Goal: Task Accomplishment & Management: Complete application form

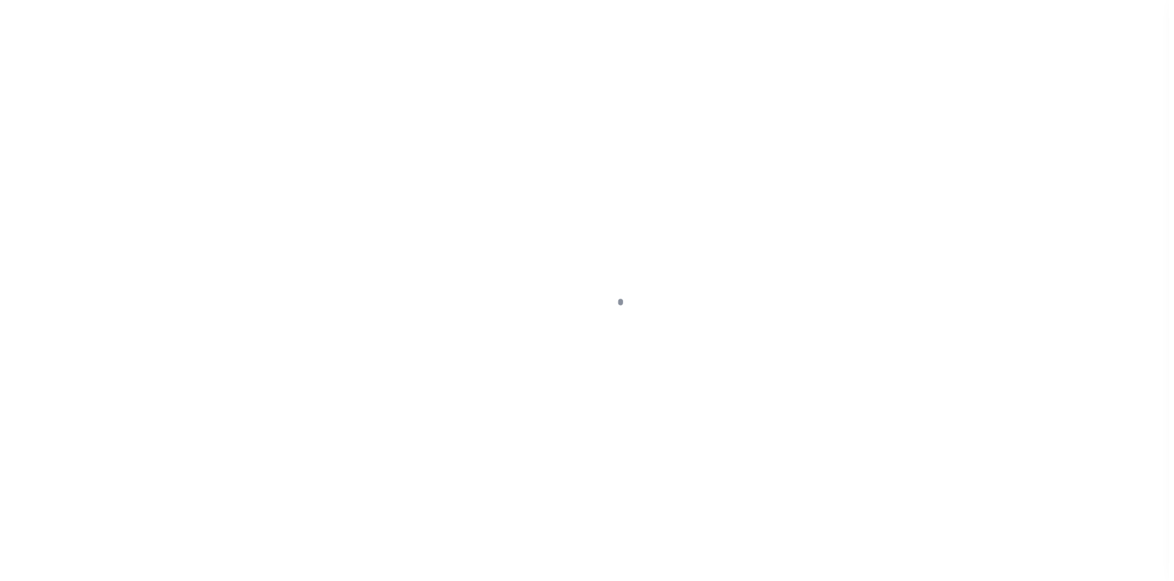
scroll to position [87, 0]
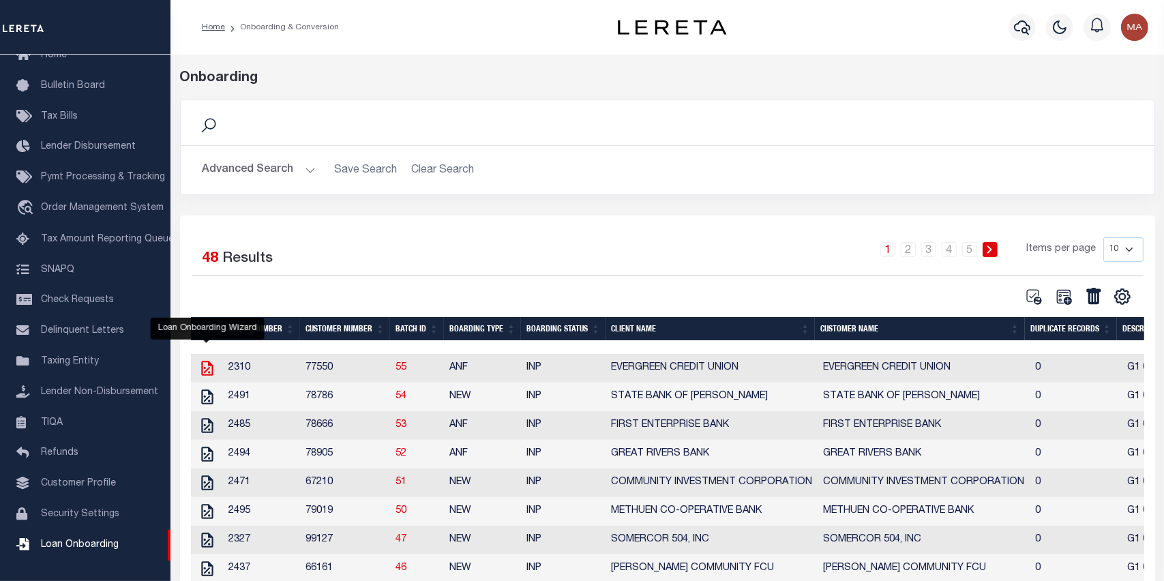
click at [208, 374] on icon "" at bounding box center [207, 368] width 12 height 15
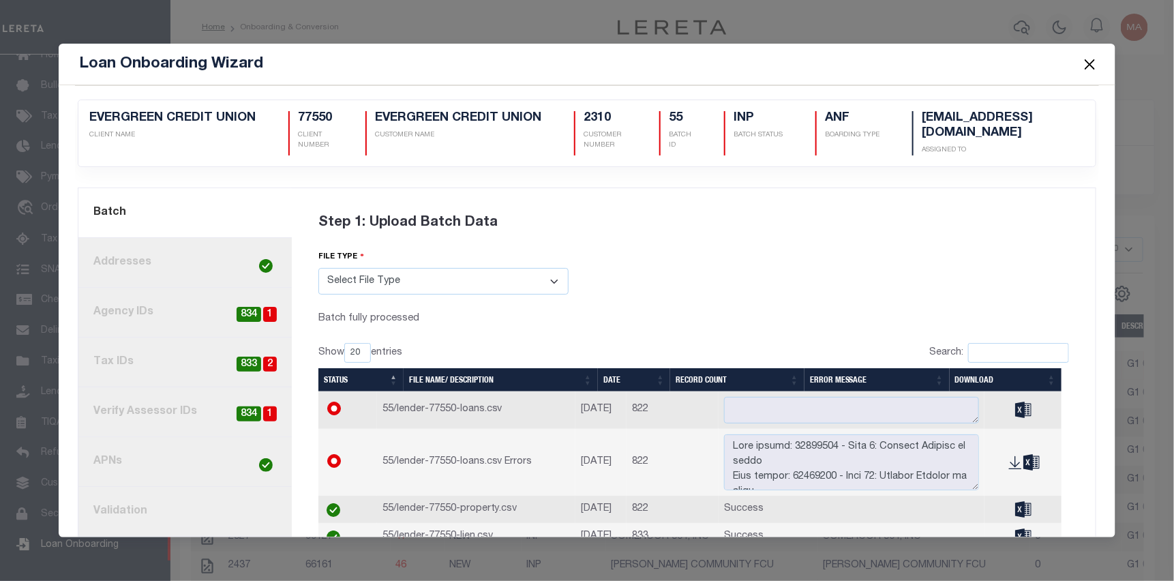
click at [196, 357] on link "4. Tax IDs 2 833" at bounding box center [184, 363] width 213 height 50
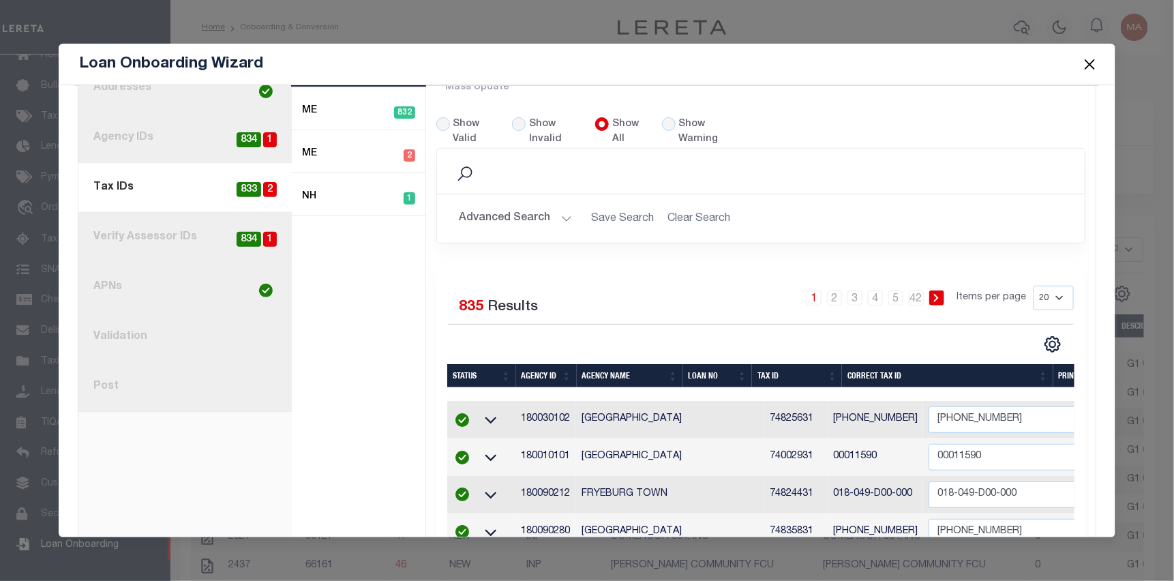
scroll to position [205, 0]
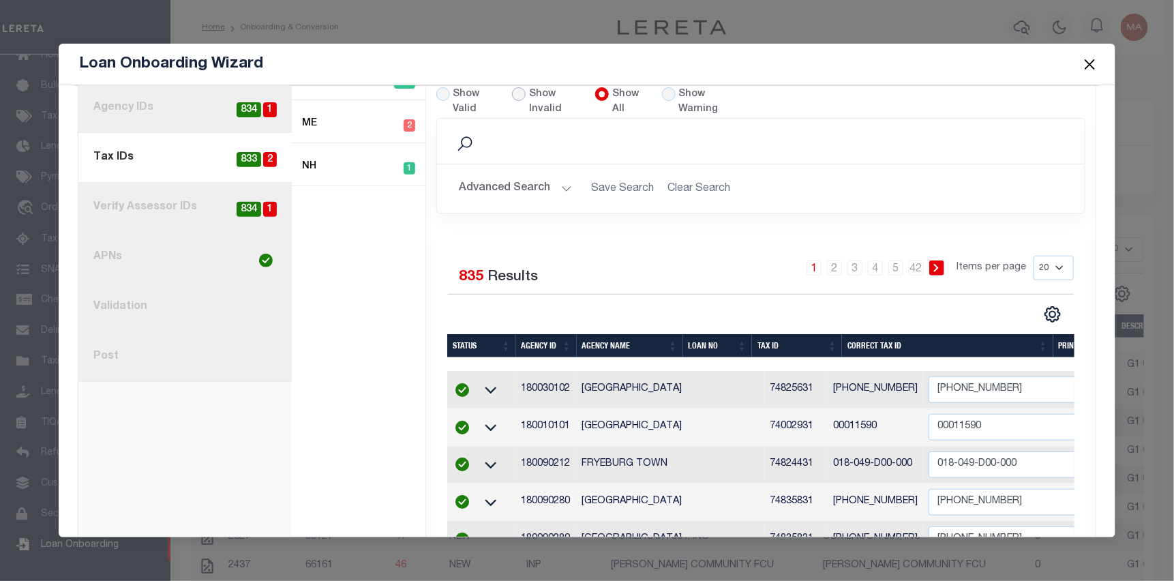
click at [520, 90] on input "Show Invalid" at bounding box center [519, 94] width 14 height 14
radio input "true"
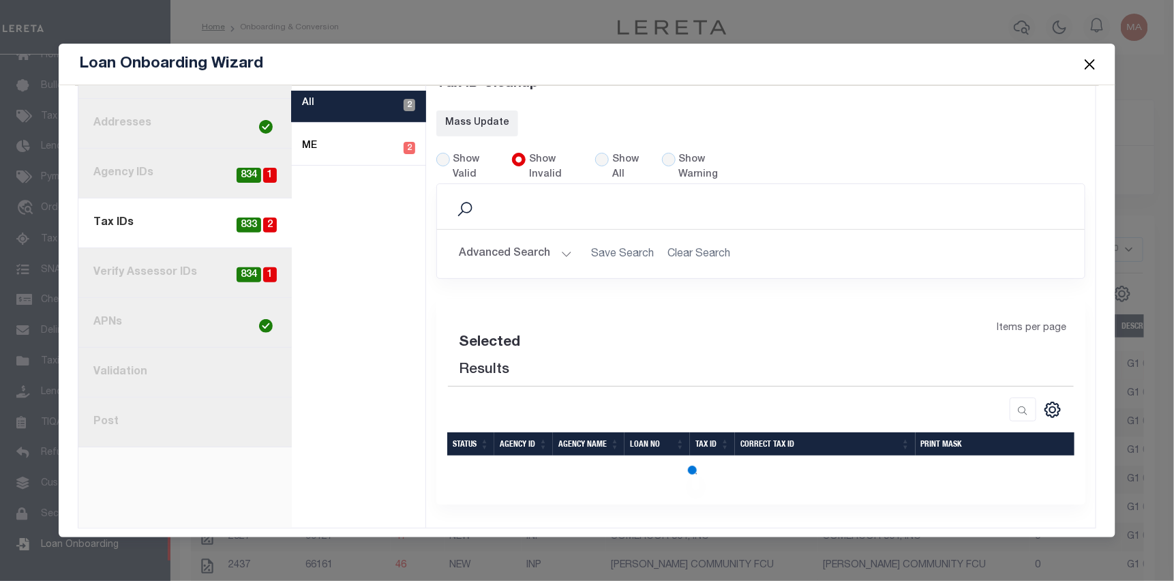
scroll to position [166, 0]
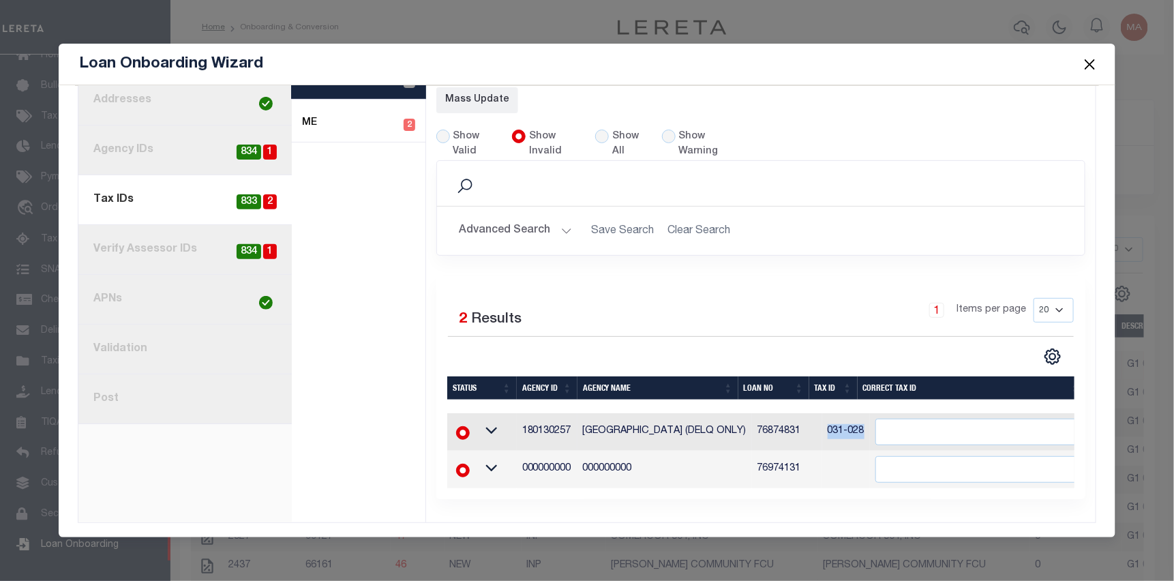
drag, startPoint x: 850, startPoint y: 425, endPoint x: 811, endPoint y: 425, distance: 39.6
click at [822, 425] on td "031-028" at bounding box center [846, 432] width 48 height 38
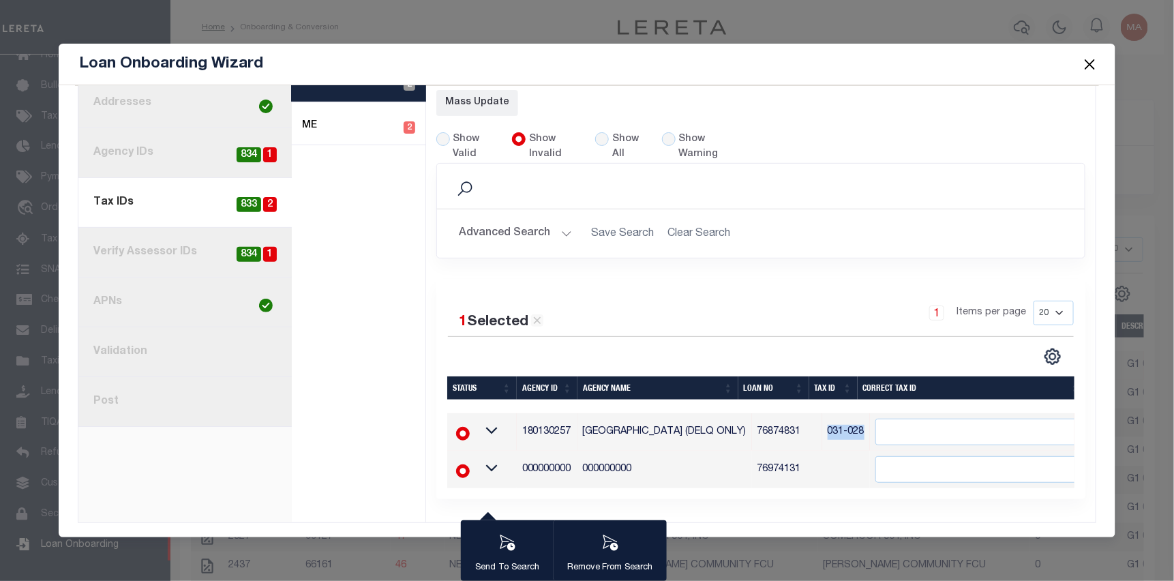
scroll to position [163, 0]
copy td "031-028"
click at [952, 424] on input "" at bounding box center [980, 432] width 210 height 27
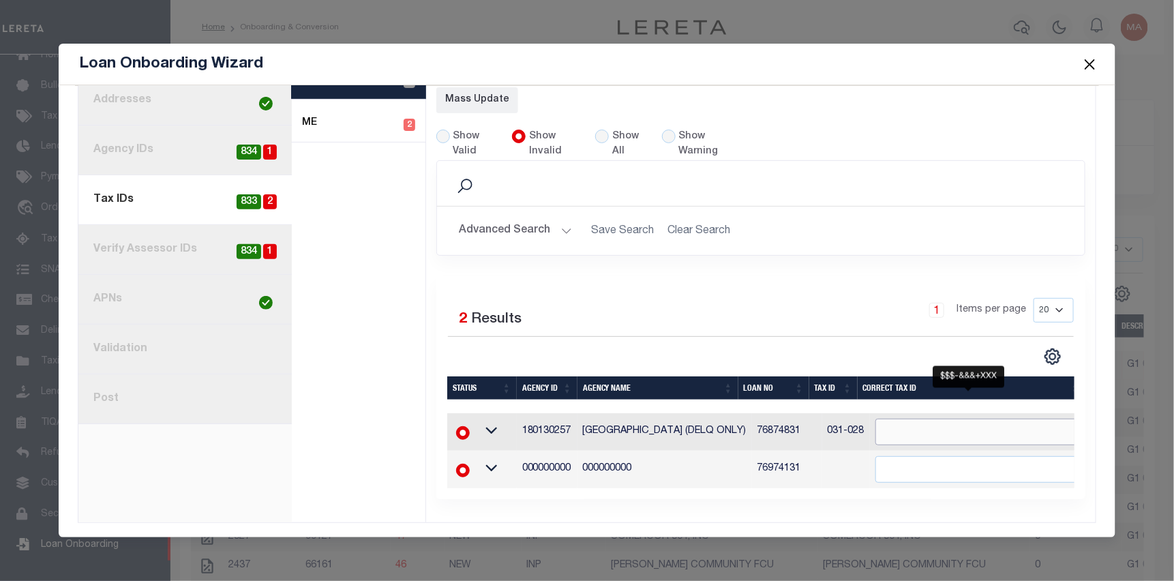
paste input "031-028"
type input "031-028"
click at [822, 305] on div "1 Items per page 20 40 60 100 200" at bounding box center [842, 315] width 464 height 35
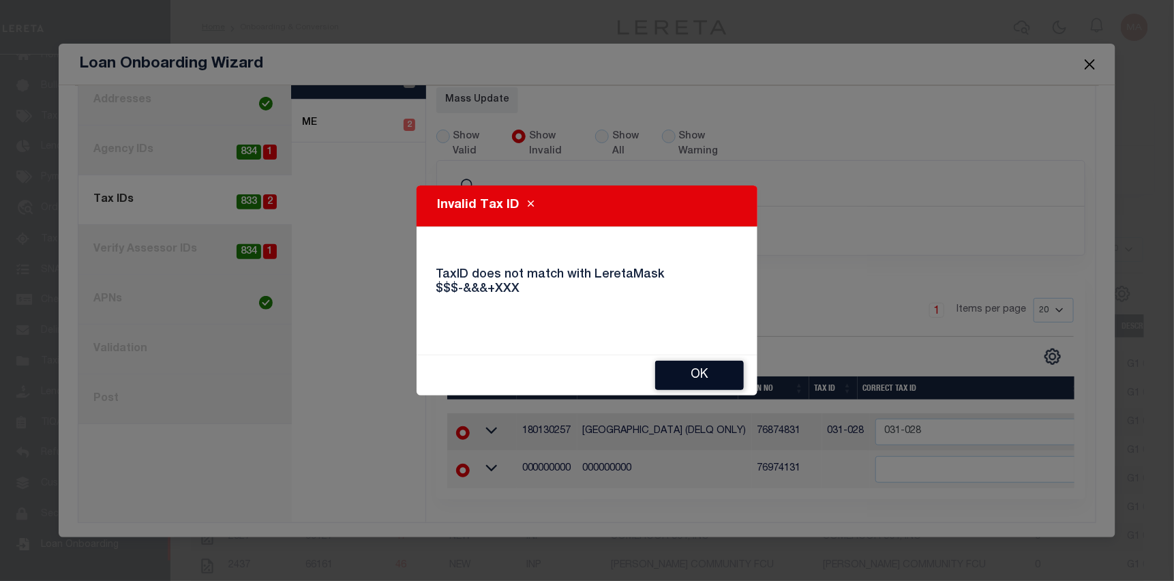
click at [714, 367] on button "Ok" at bounding box center [699, 375] width 89 height 29
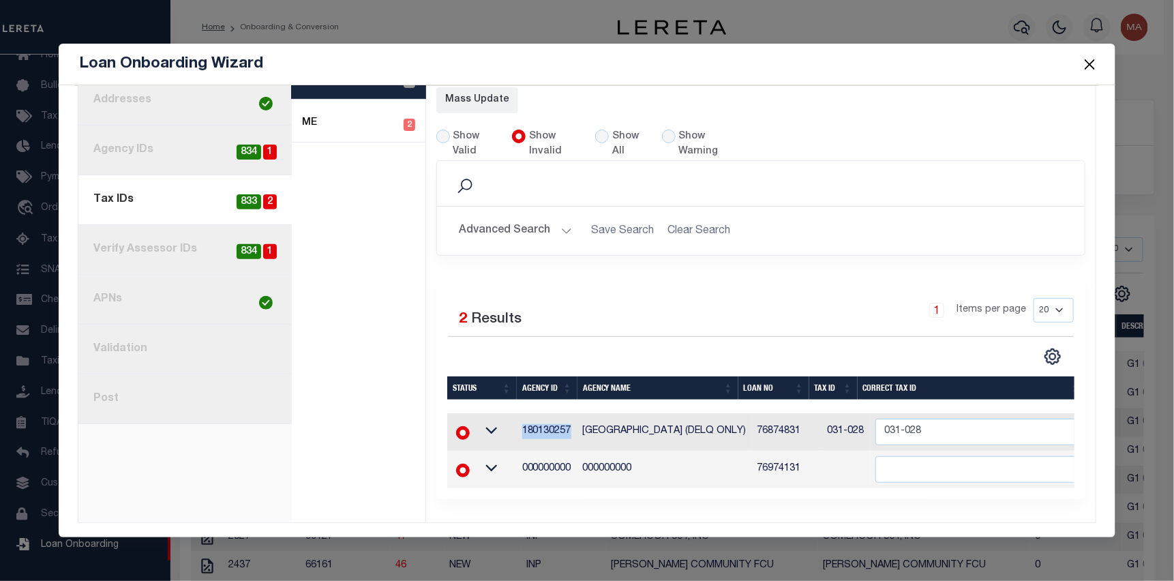
drag, startPoint x: 569, startPoint y: 424, endPoint x: 519, endPoint y: 427, distance: 50.5
click at [519, 427] on td "180130257" at bounding box center [547, 432] width 61 height 38
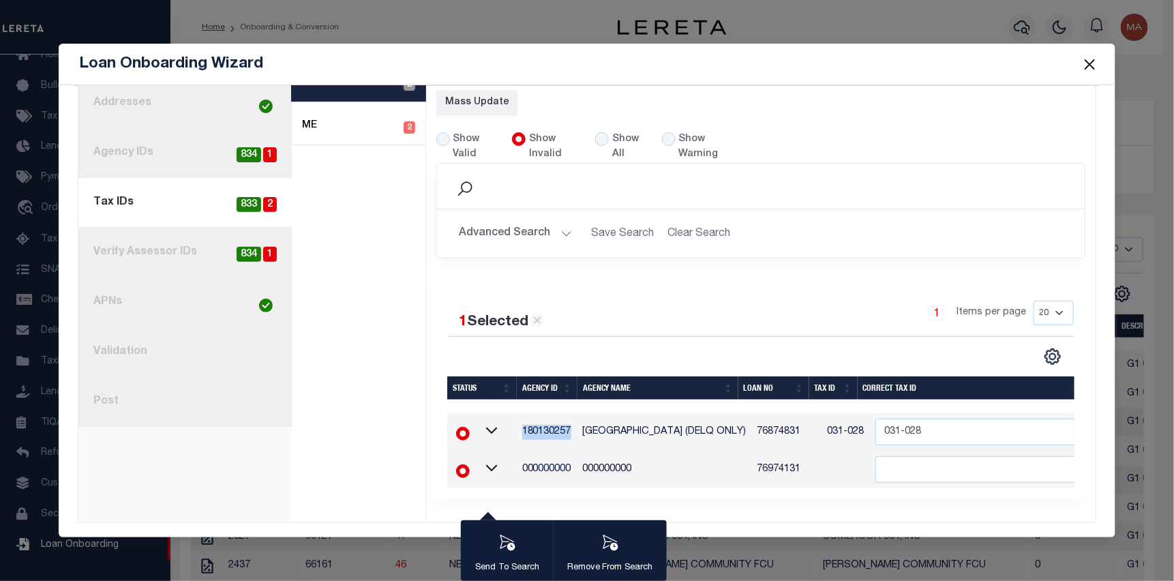
copy td "180130257"
drag, startPoint x: 813, startPoint y: 422, endPoint x: 847, endPoint y: 423, distance: 33.4
click at [847, 423] on td "031-028" at bounding box center [846, 432] width 48 height 38
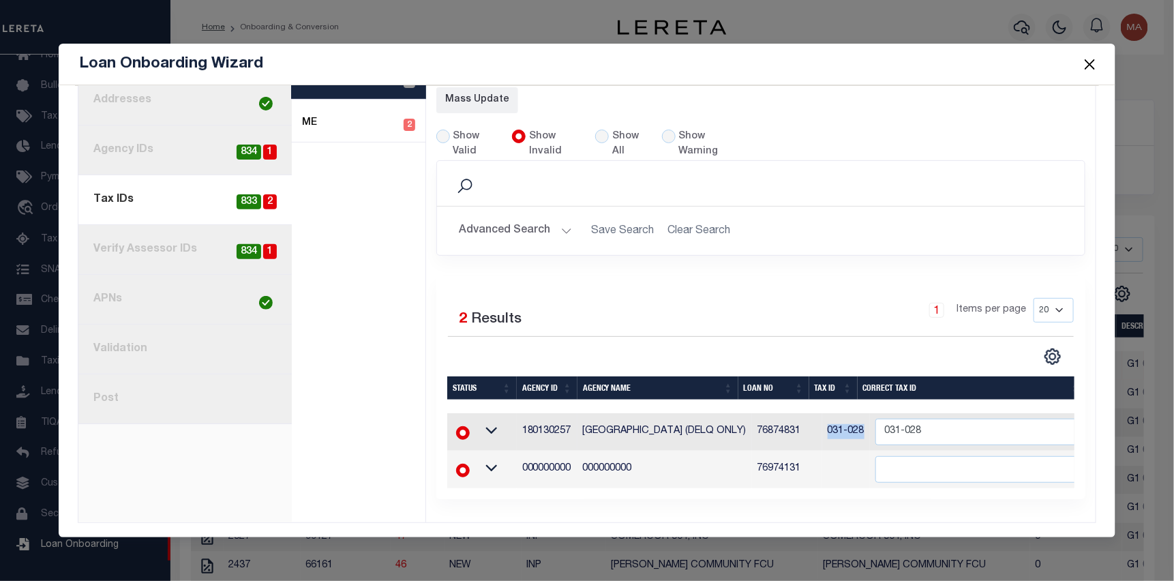
copy td "031-028"
click at [942, 432] on input "031-028" at bounding box center [980, 432] width 210 height 27
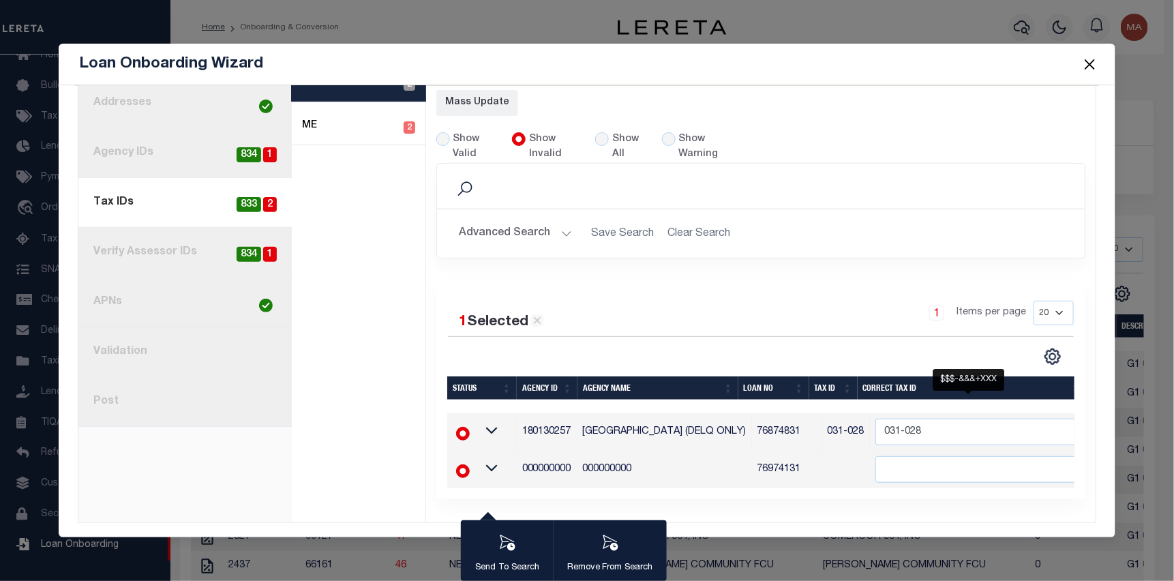
click at [770, 290] on div "1 Selected 2 Results 1 Items per page 20 40 60 100 200" at bounding box center [760, 389] width 649 height 220
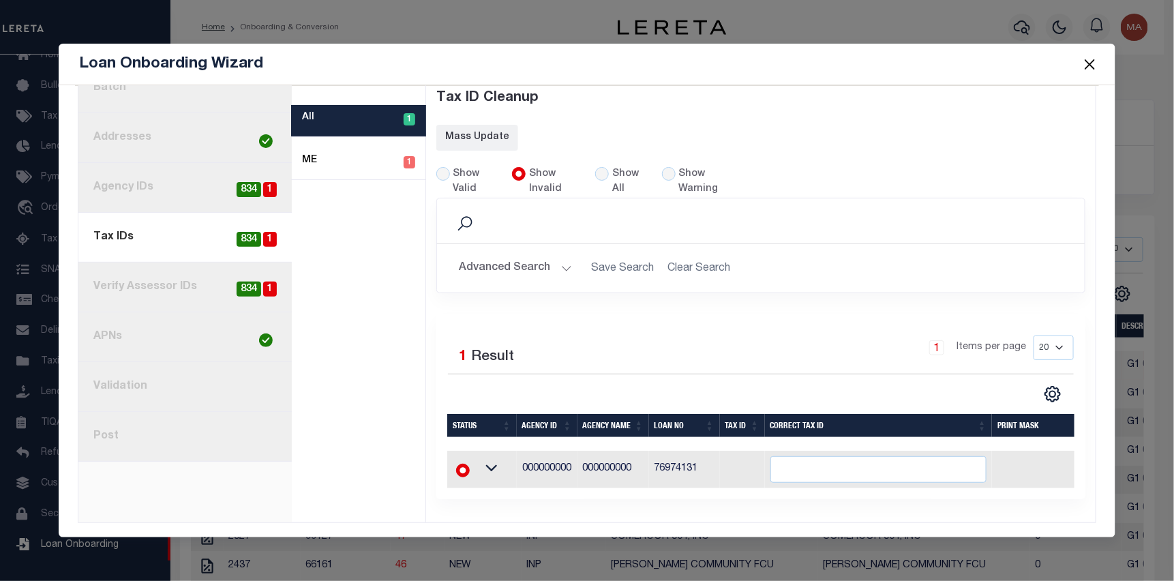
scroll to position [129, 0]
click at [186, 423] on link "8. Post" at bounding box center [184, 437] width 213 height 50
radio input "true"
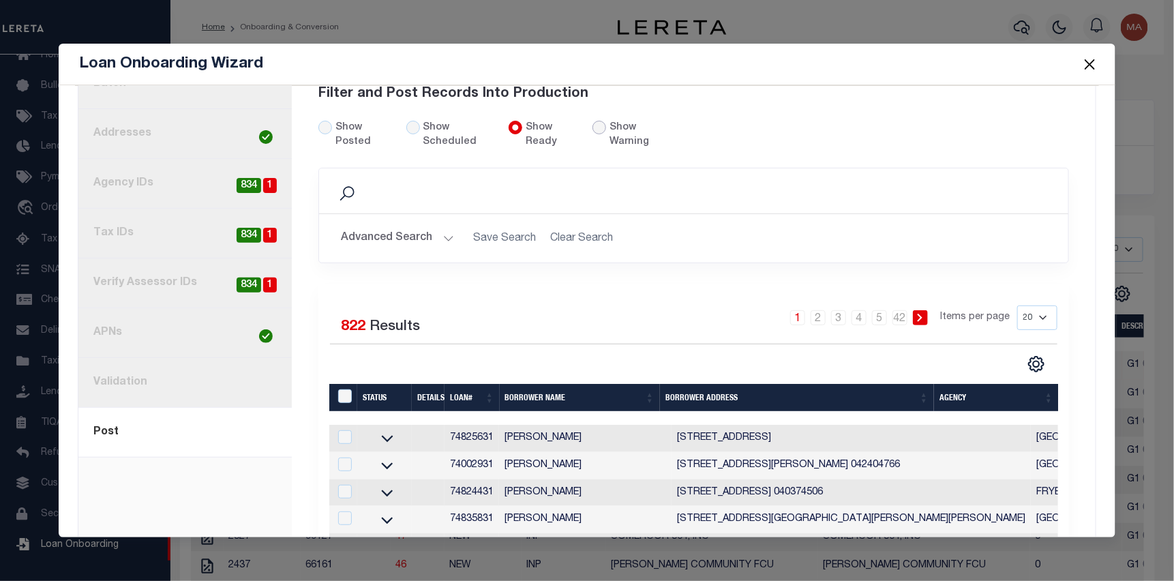
click at [595, 123] on input "radio" at bounding box center [600, 128] width 14 height 14
radio input "true"
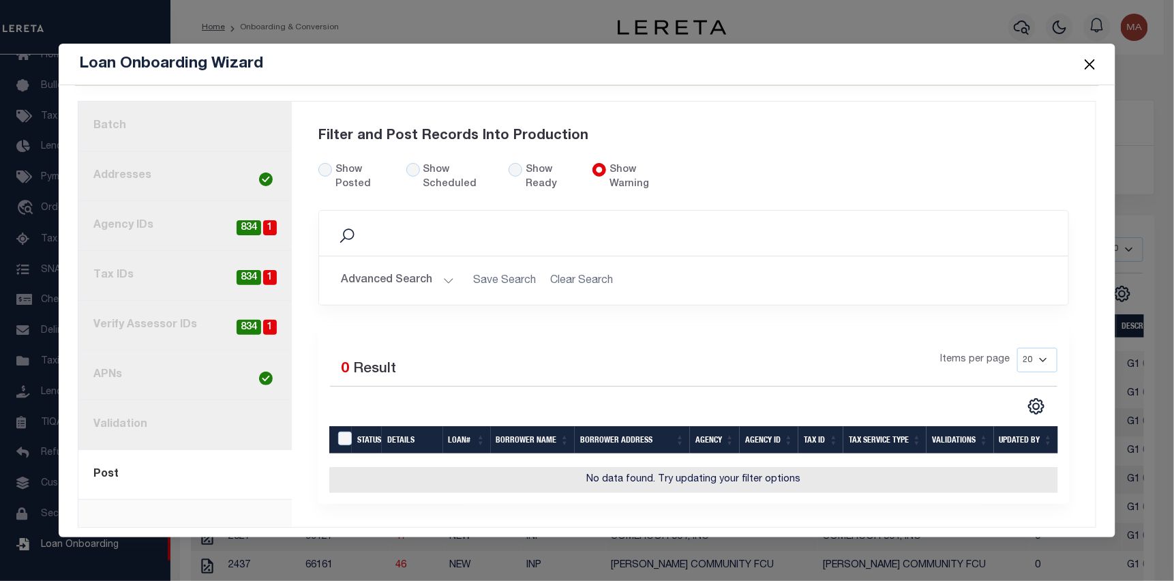
scroll to position [95, 0]
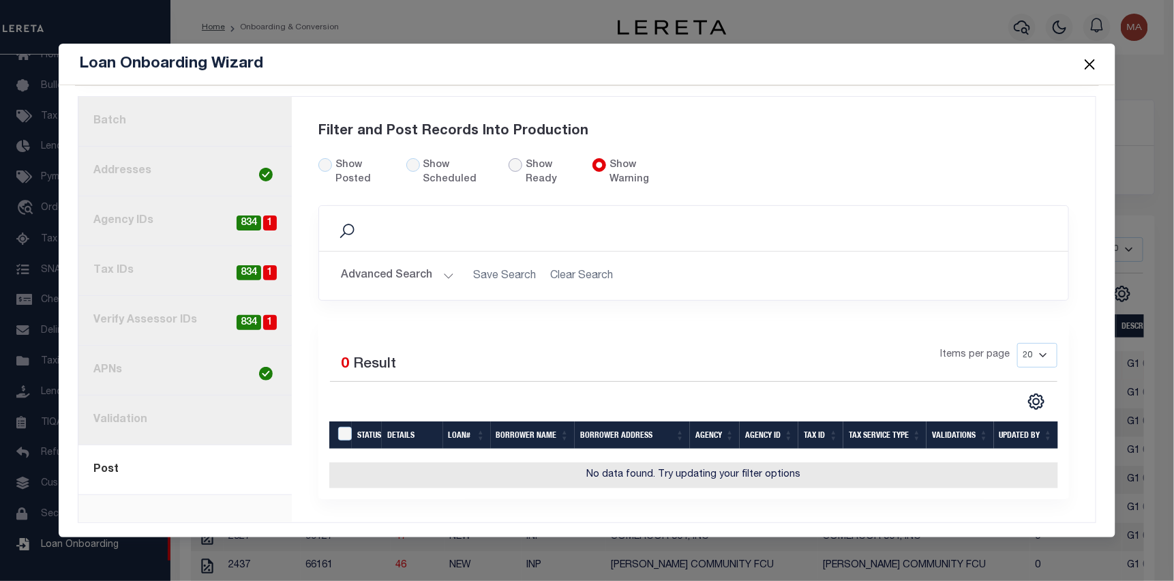
click at [509, 158] on input "Show Ready" at bounding box center [516, 165] width 14 height 14
radio input "true"
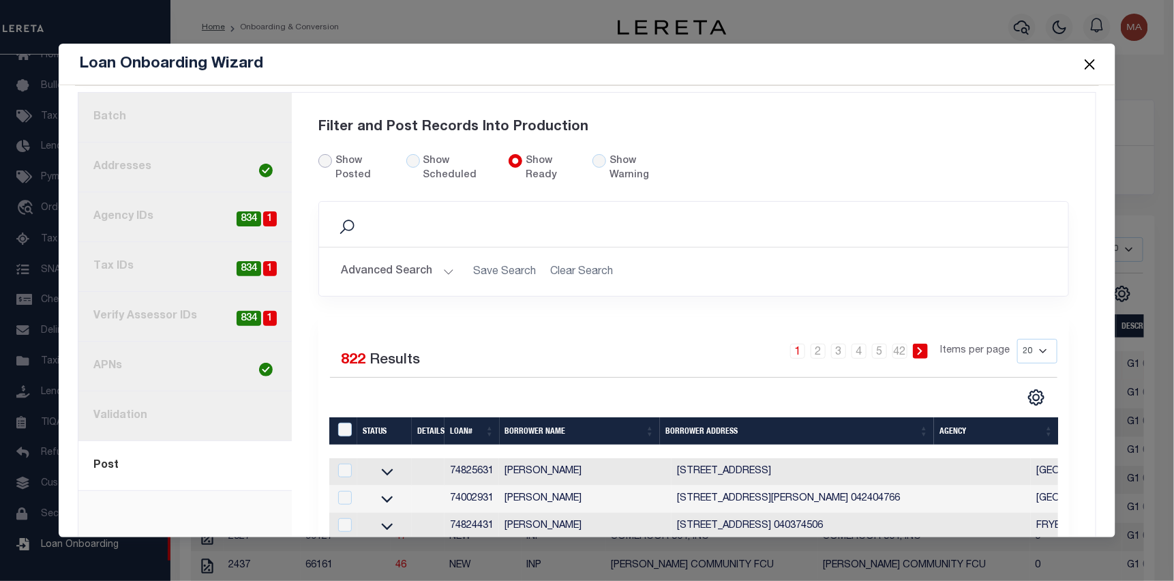
click at [327, 155] on input "Show Posted" at bounding box center [325, 161] width 14 height 14
radio input "true"
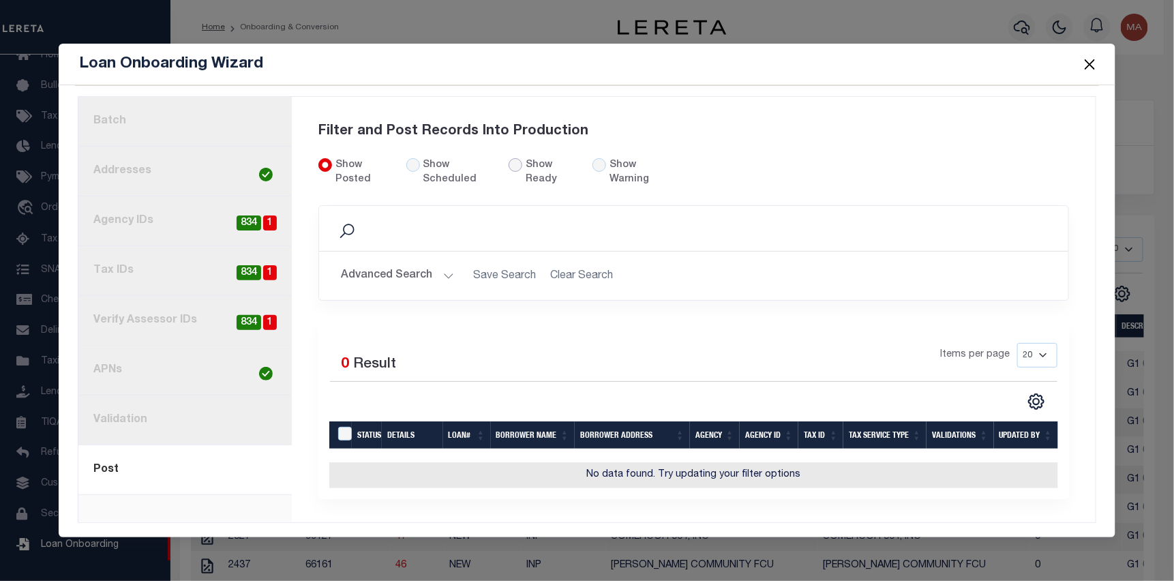
click at [512, 158] on input "Show Ready" at bounding box center [516, 165] width 14 height 14
radio input "true"
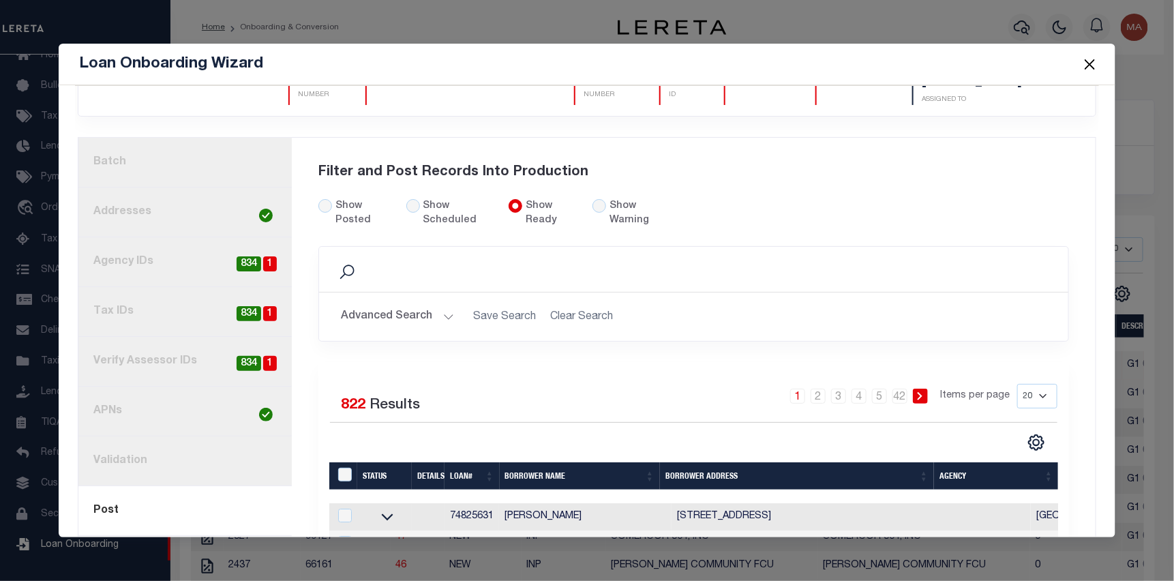
scroll to position [0, 0]
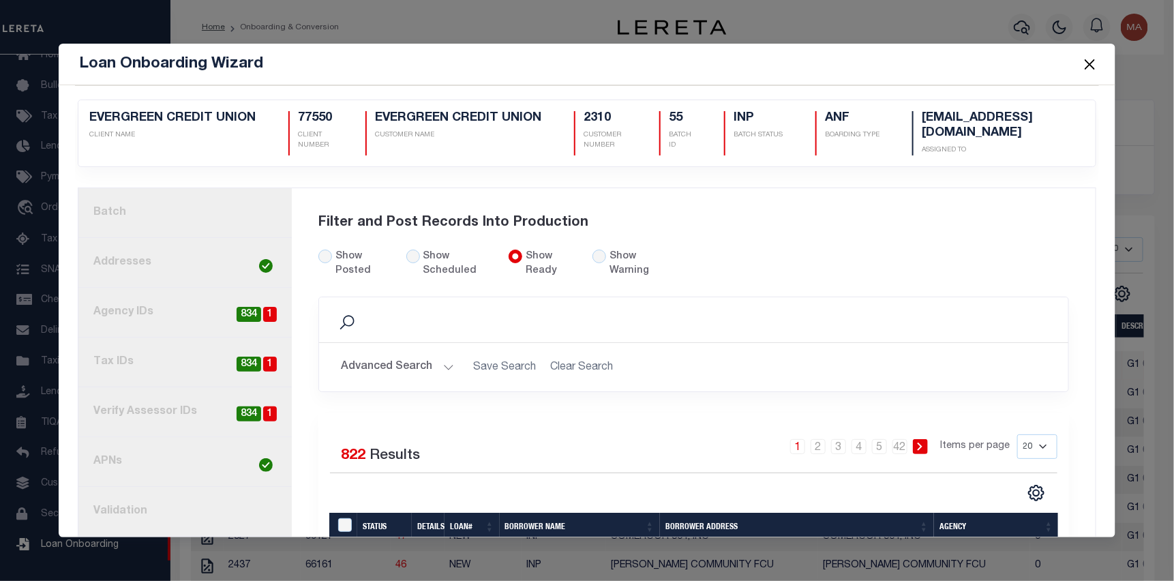
click at [323, 250] on input "Show Posted" at bounding box center [325, 257] width 14 height 14
radio input "true"
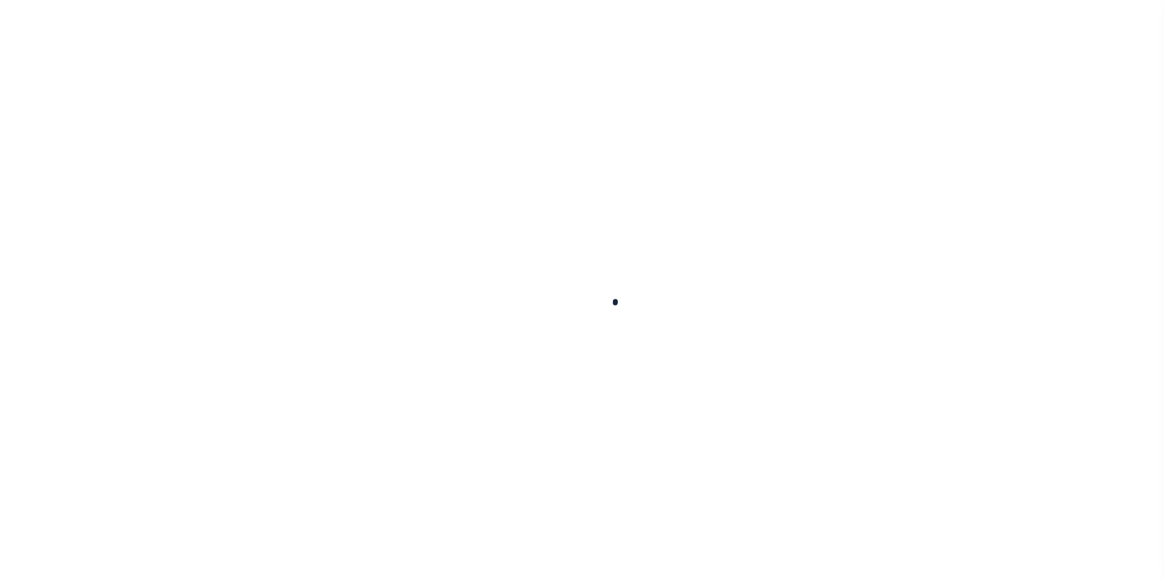
select select
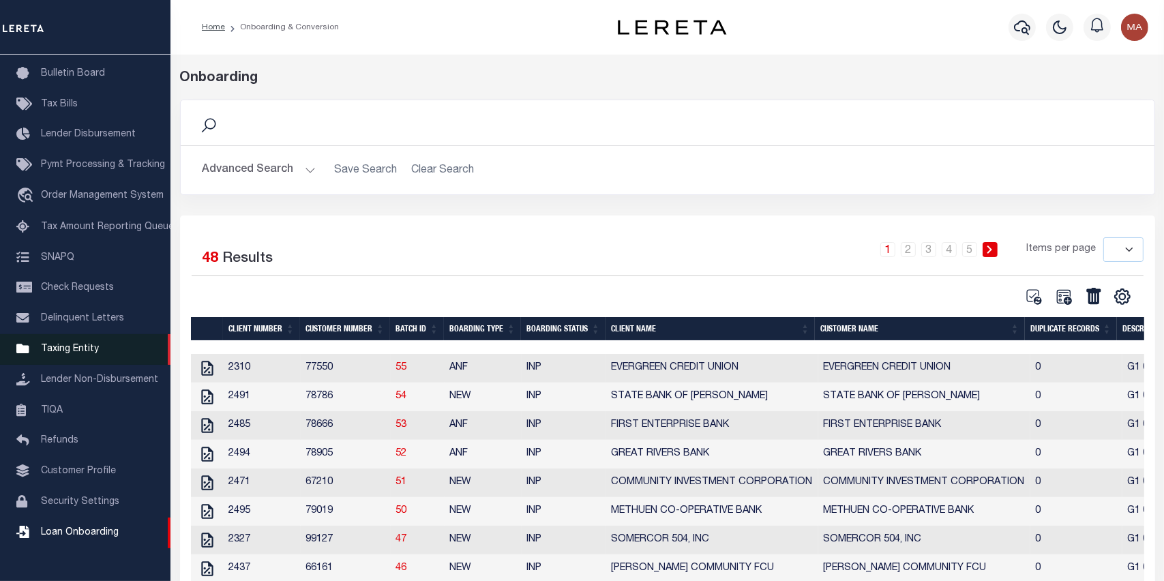
click at [76, 354] on span "Taxing Entity" at bounding box center [70, 349] width 58 height 10
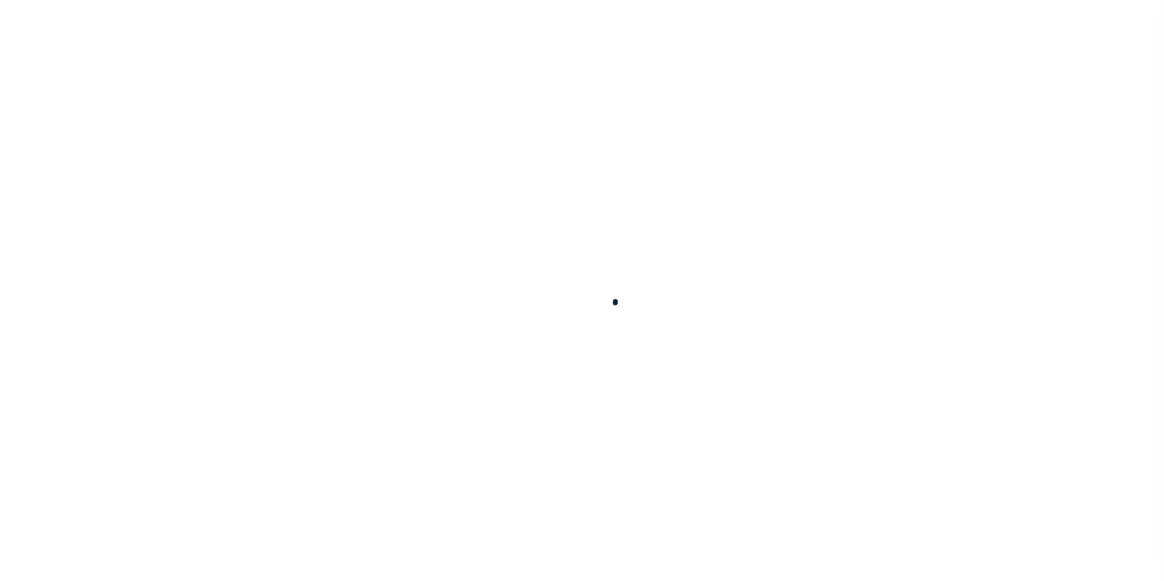
select select
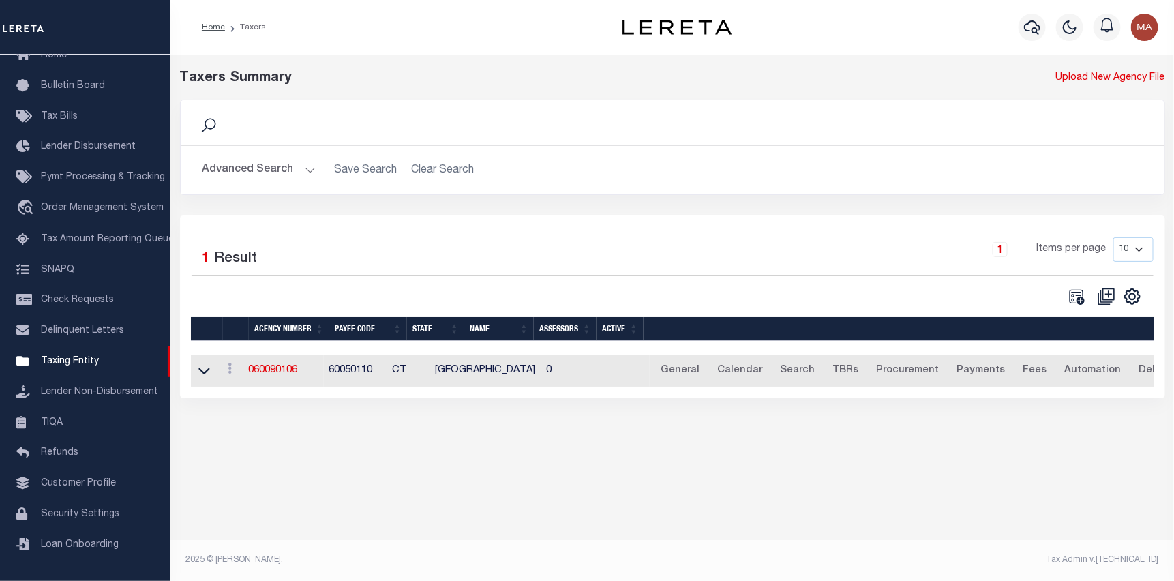
click at [263, 173] on button "Advanced Search" at bounding box center [259, 170] width 113 height 27
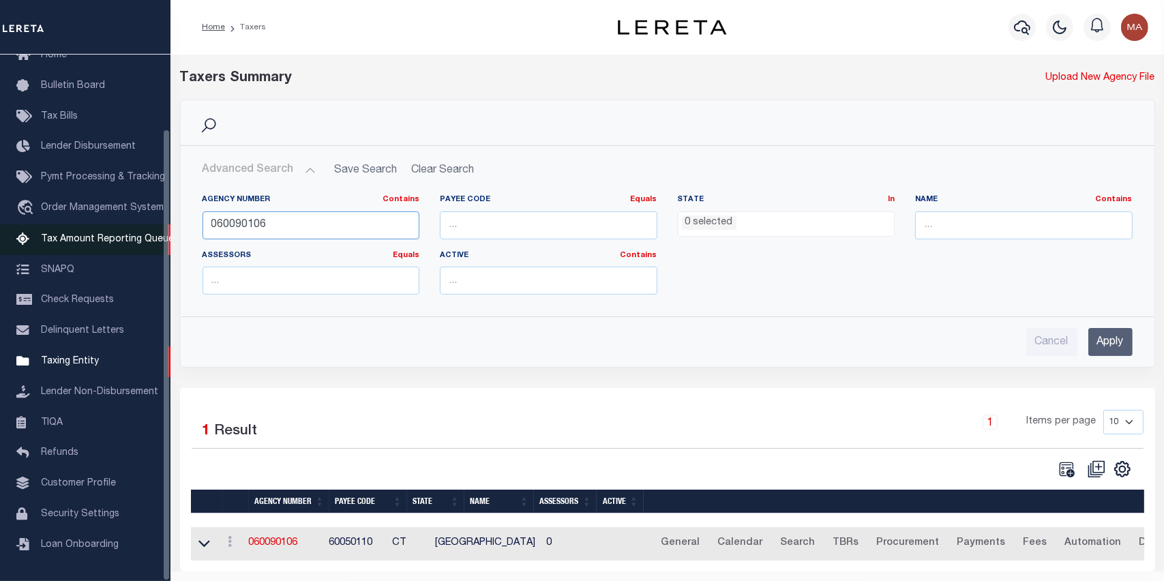
drag, startPoint x: 277, startPoint y: 215, endPoint x: 147, endPoint y: 218, distance: 130.2
click at [147, 218] on div "Home Taxers Profile" at bounding box center [582, 306] width 1164 height 612
paste input "180130257"
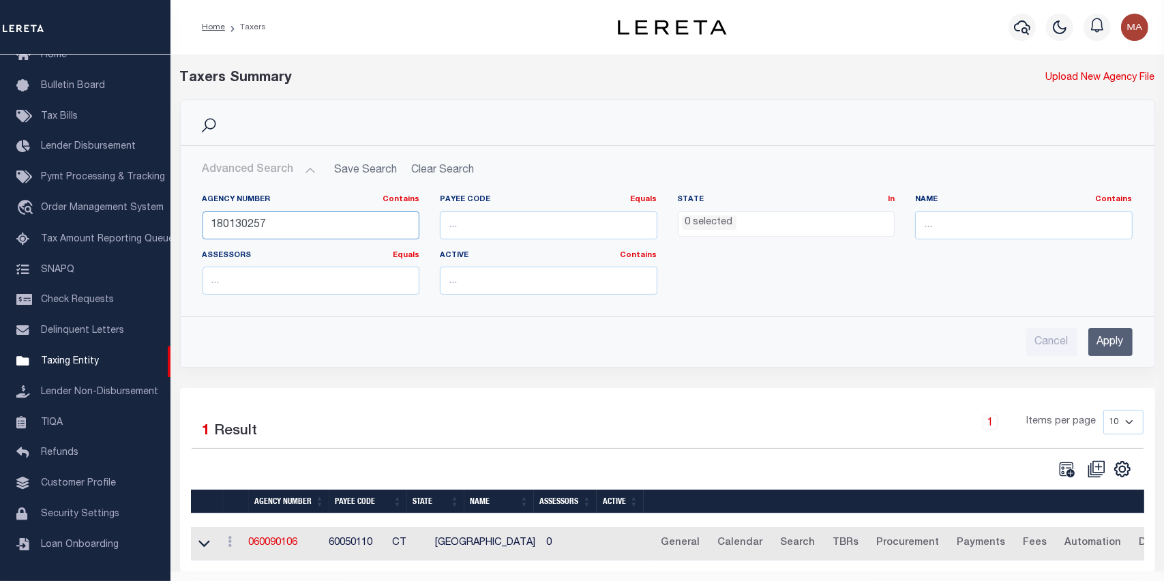
type input "180130257"
drag, startPoint x: 1113, startPoint y: 334, endPoint x: 909, endPoint y: 24, distance: 371.6
click at [1113, 331] on input "Apply" at bounding box center [1110, 342] width 44 height 28
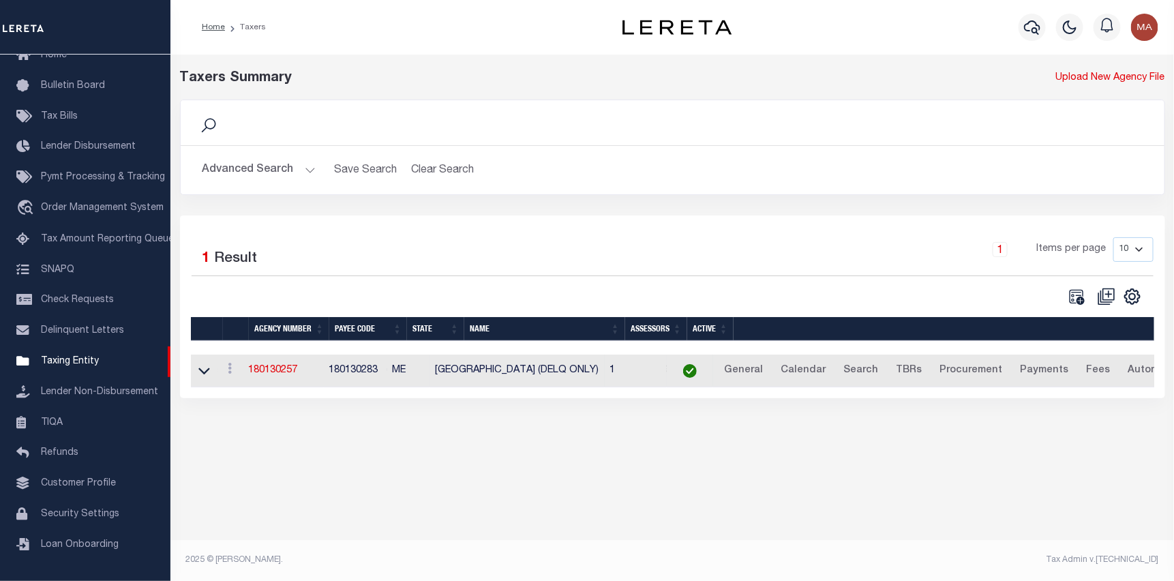
click at [191, 370] on td at bounding box center [204, 371] width 27 height 33
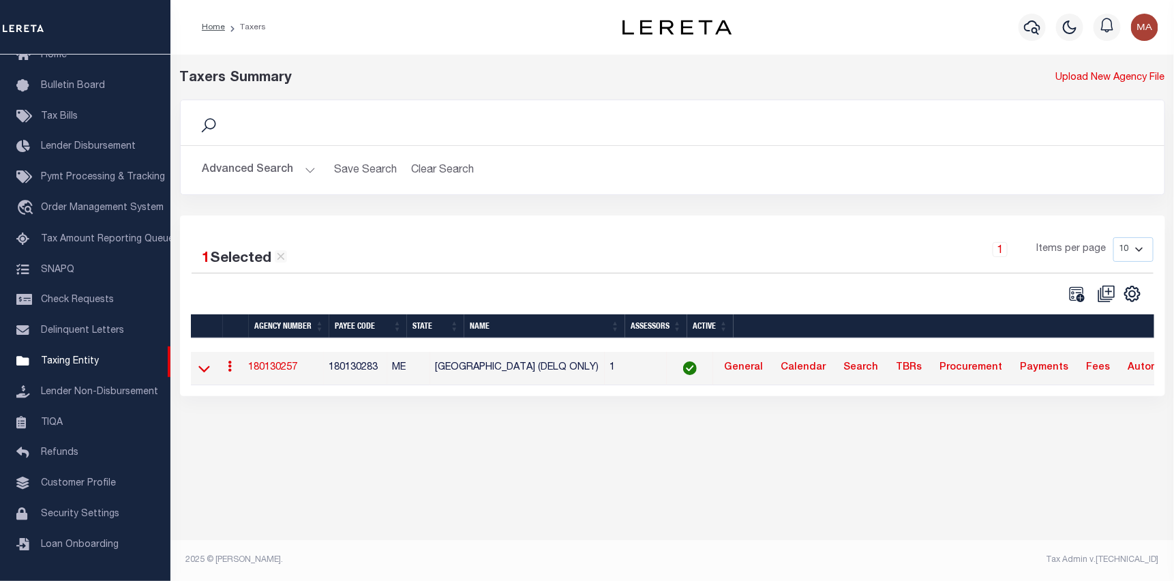
click at [203, 372] on icon at bounding box center [204, 368] width 12 height 7
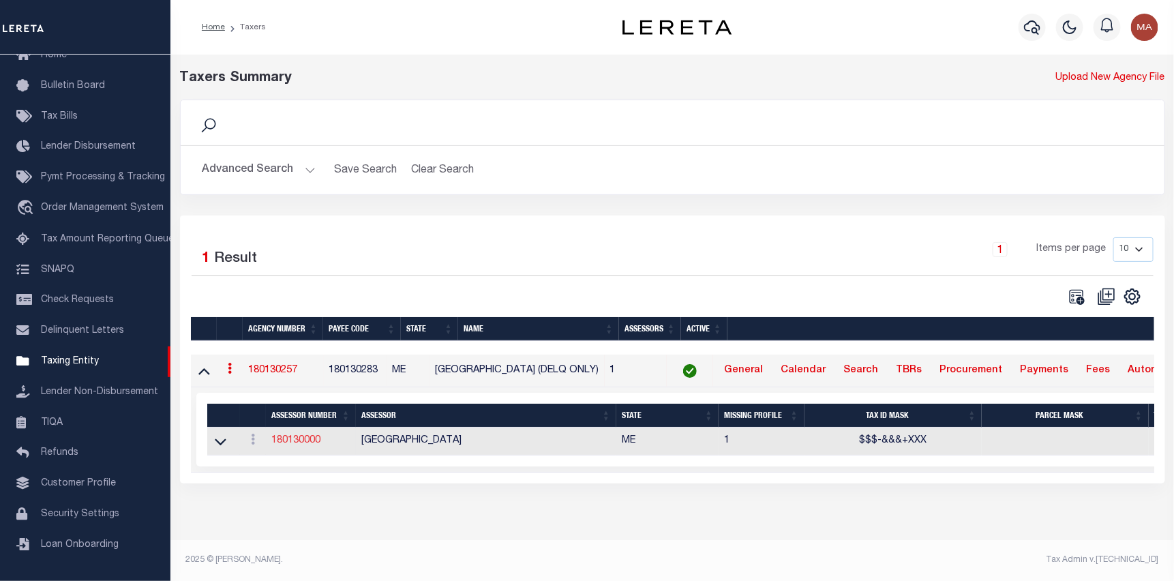
click at [311, 445] on link "180130000" at bounding box center [295, 441] width 49 height 10
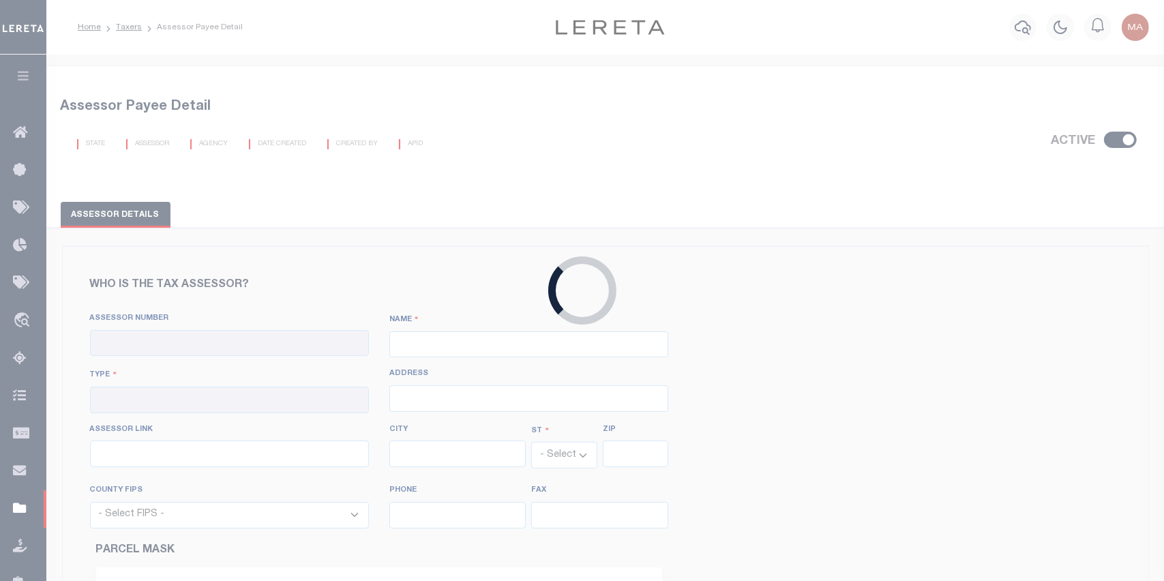
checkbox input "true"
type input "180130000"
type input "SOMERSET COUNTY"
type input "00 - County"
select select "ME"
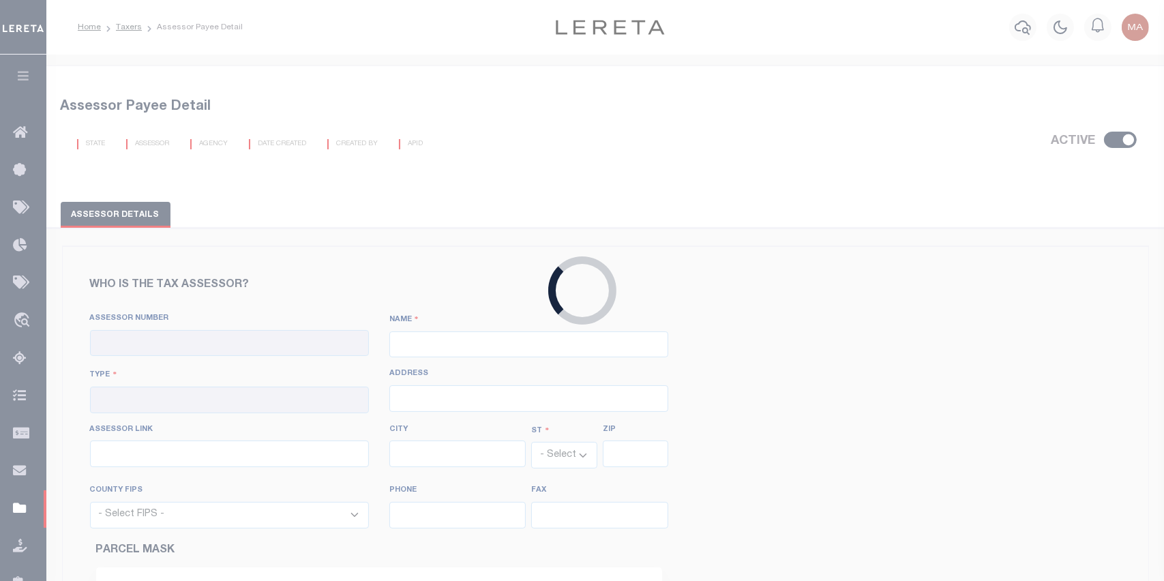
select select "23025"
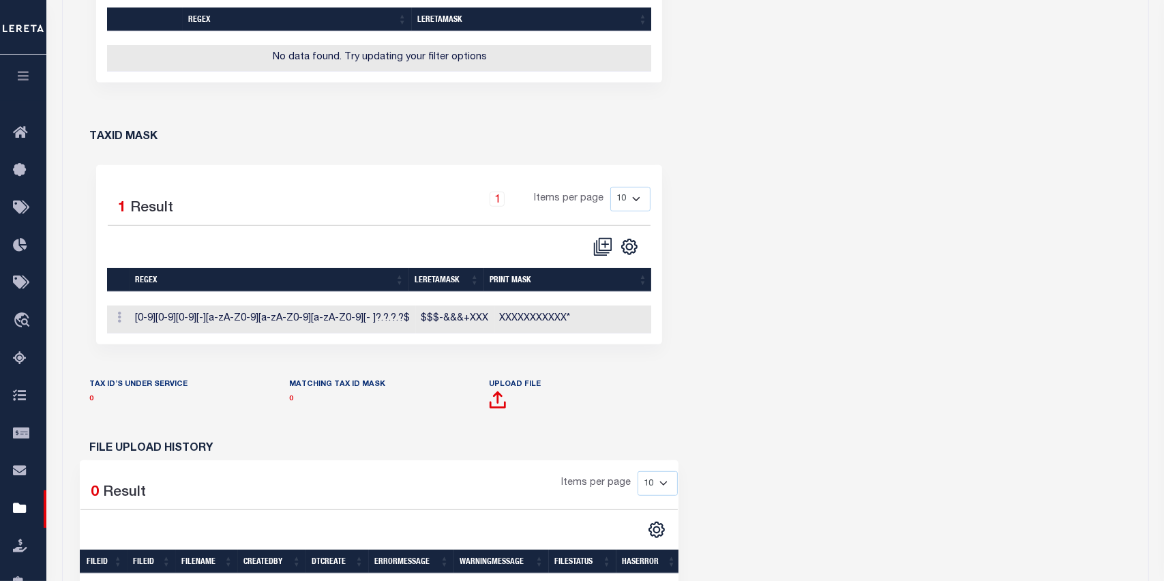
scroll to position [682, 0]
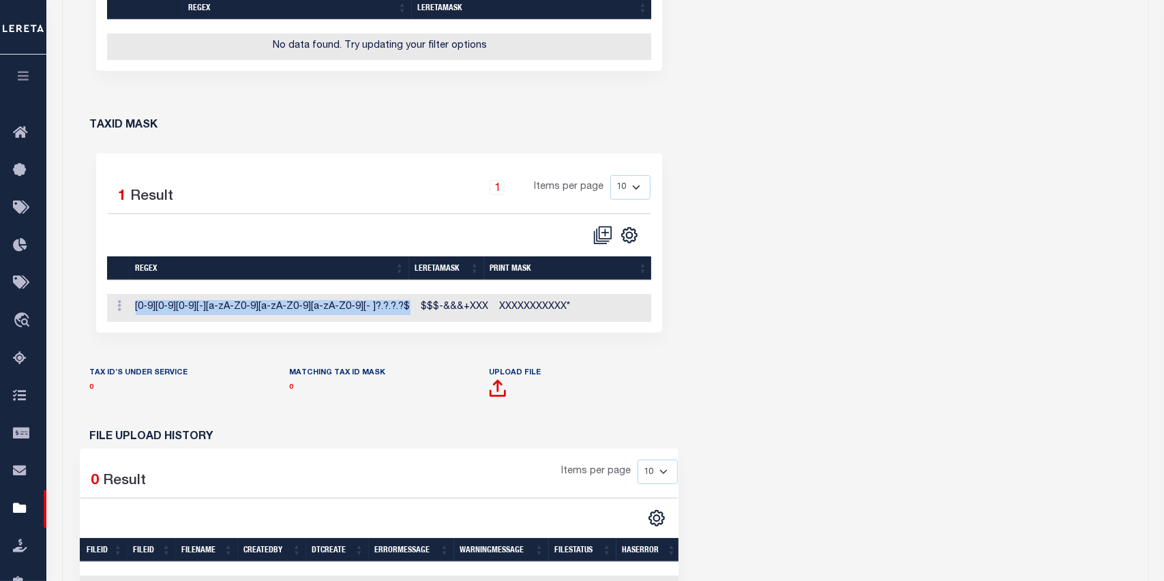
drag, startPoint x: 404, startPoint y: 310, endPoint x: 134, endPoint y: 309, distance: 270.0
click at [134, 309] on td "[0-9][0-9][0-9][-][a-zA-Z0-9][a-zA-Z0-9][a-zA-Z0-9][- ]?.?.?.?$" at bounding box center [273, 308] width 286 height 28
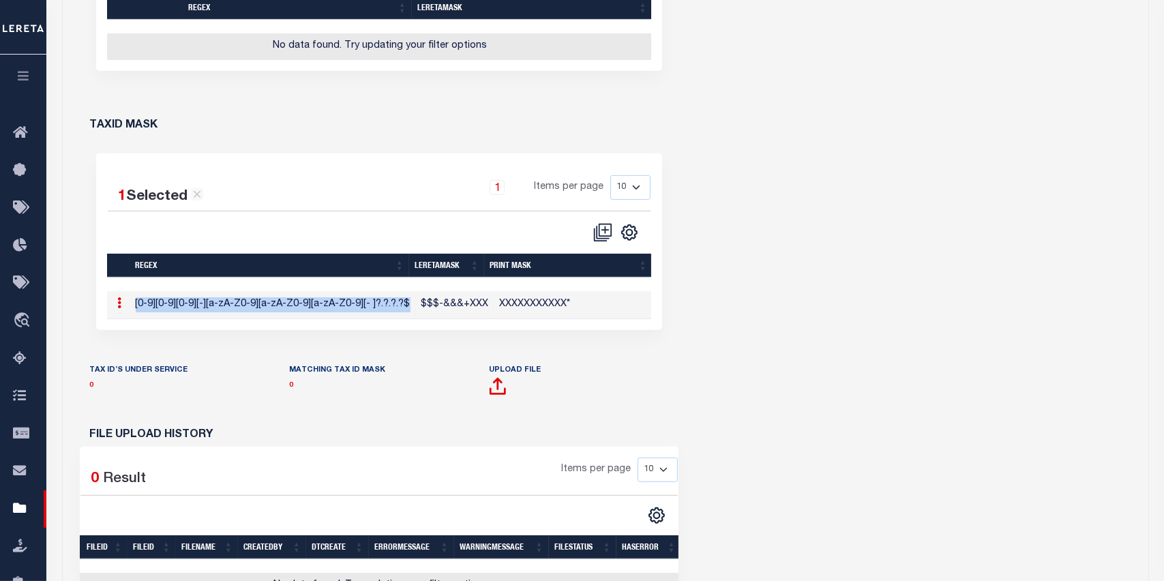
copy td "[0-9][0-9][0-9][-][a-zA-Z0-9][a-zA-Z0-9][a-zA-Z0-9][- ]?.?.?.?$"
click at [779, 206] on div "Who is the tax assessor? Assessor Number 180130000 NAME Type CITY" at bounding box center [605, 110] width 1085 height 1076
